Goal: Task Accomplishment & Management: Use online tool/utility

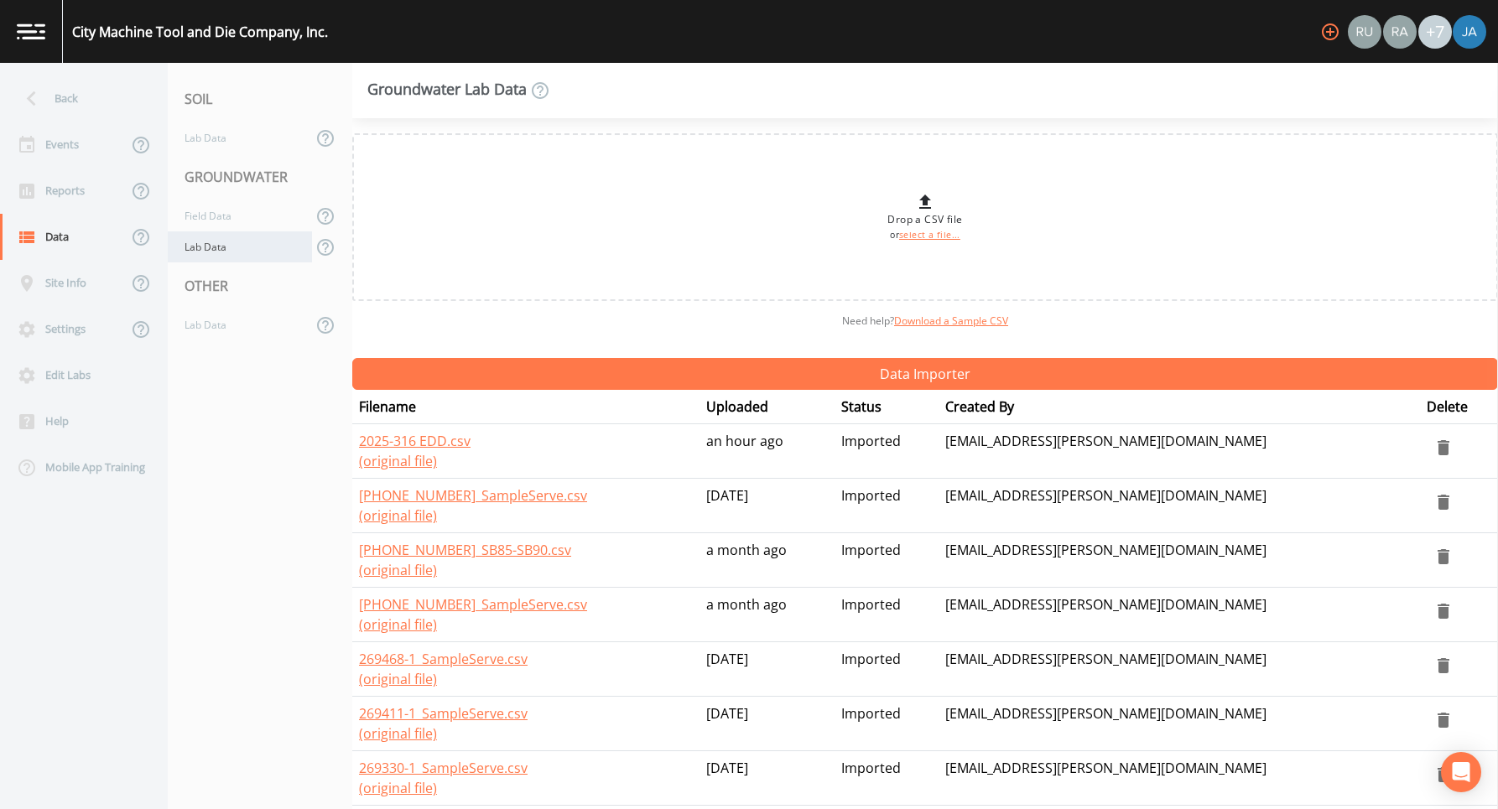
click at [210, 250] on div "Lab Data" at bounding box center [240, 246] width 144 height 31
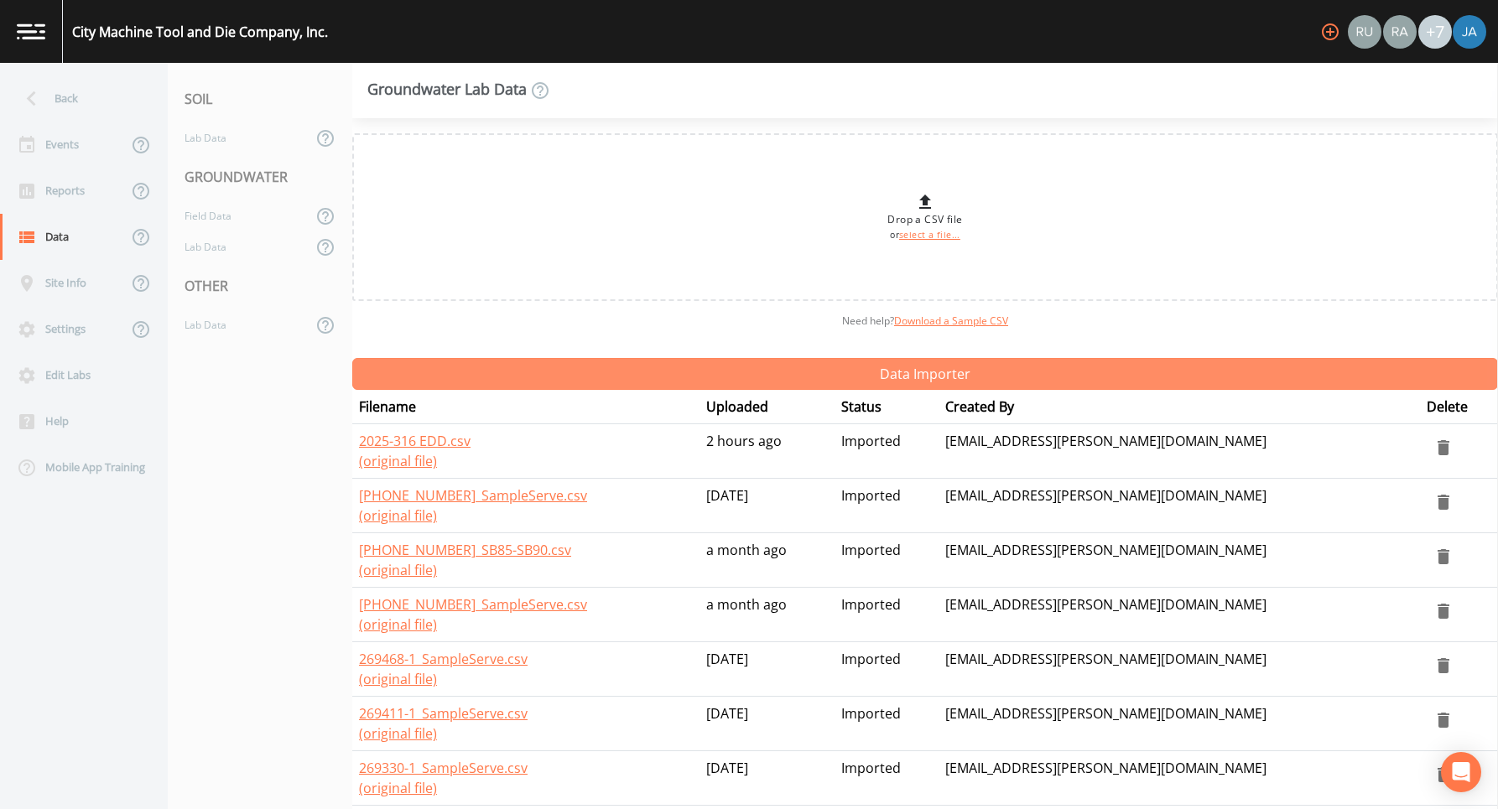
click at [910, 372] on button "Data Importer" at bounding box center [925, 374] width 1146 height 32
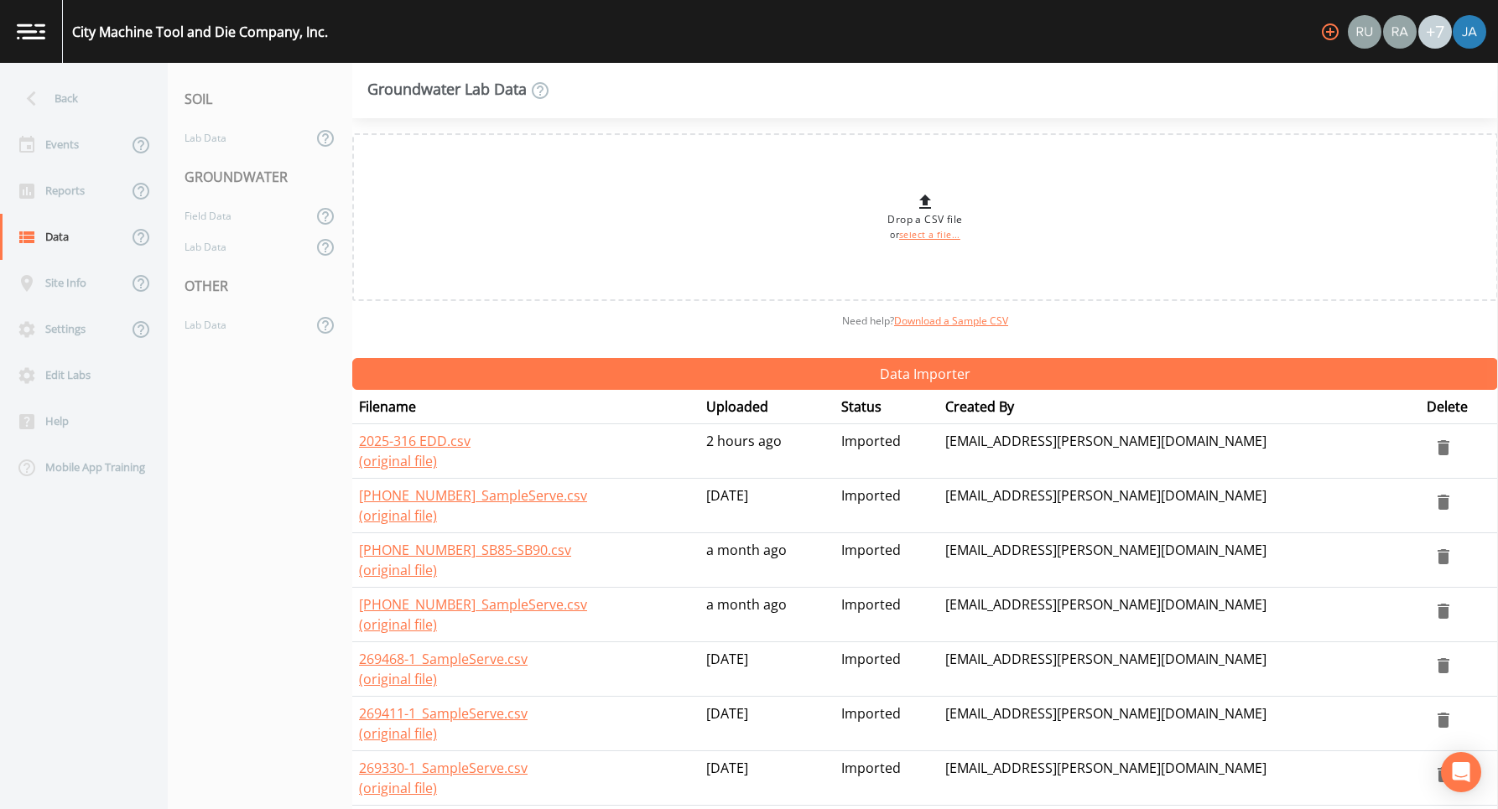
click at [199, 174] on div "GROUNDWATER" at bounding box center [260, 176] width 184 height 47
click at [203, 142] on div "Lab Data" at bounding box center [240, 137] width 144 height 31
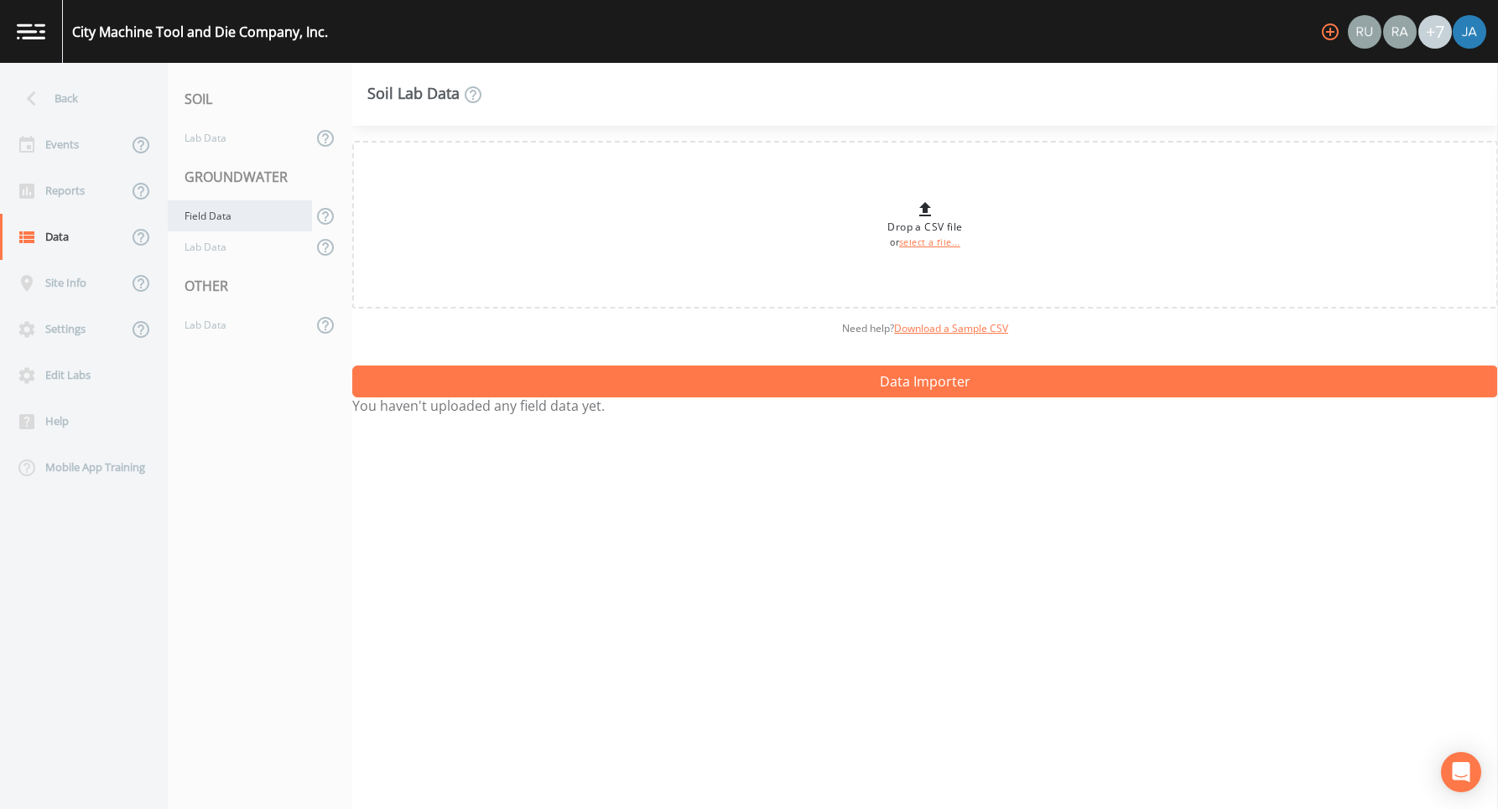
click at [197, 211] on div "Field Data" at bounding box center [240, 215] width 144 height 31
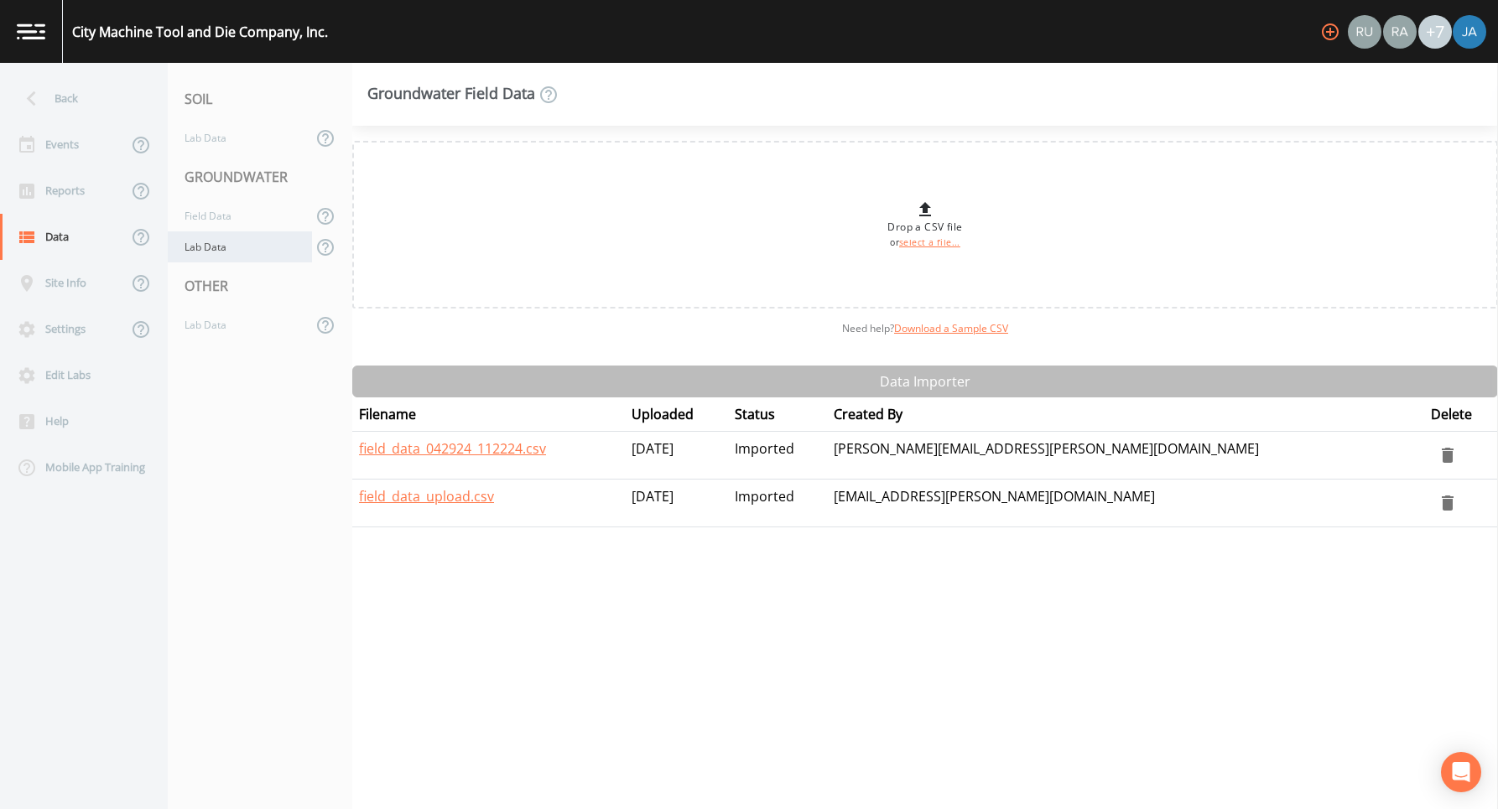
click at [179, 251] on div "Lab Data" at bounding box center [240, 246] width 144 height 31
